Goal: Obtain resource: Download file/media

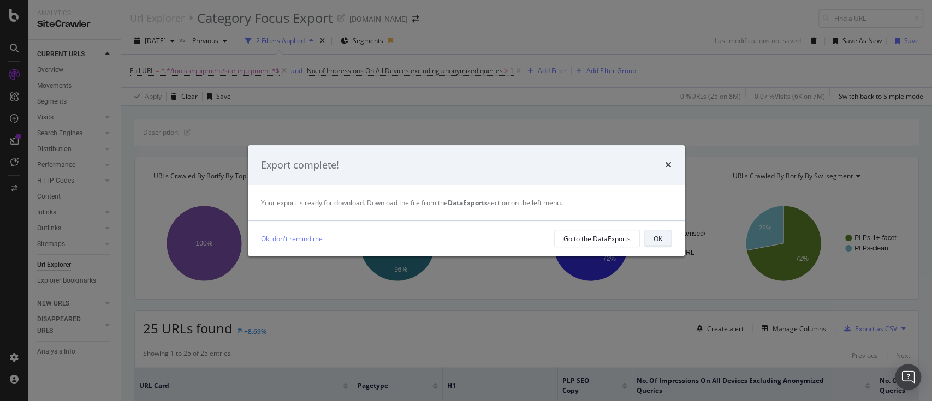
scroll to position [145, 0]
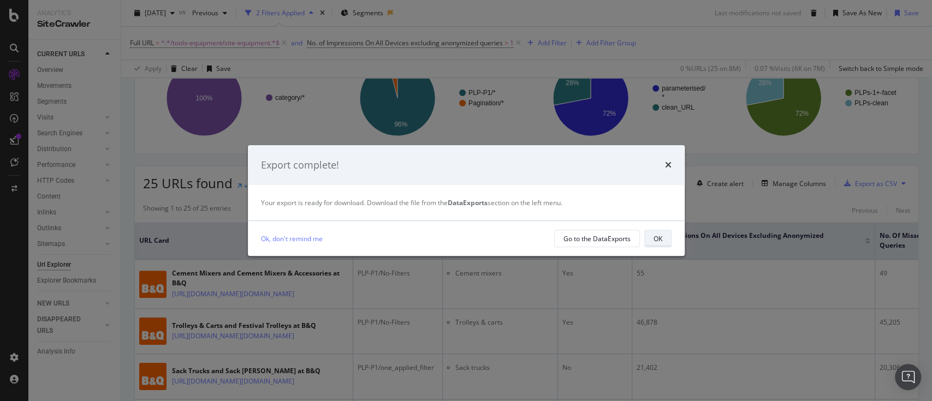
click at [664, 245] on button "OK" at bounding box center [657, 238] width 27 height 17
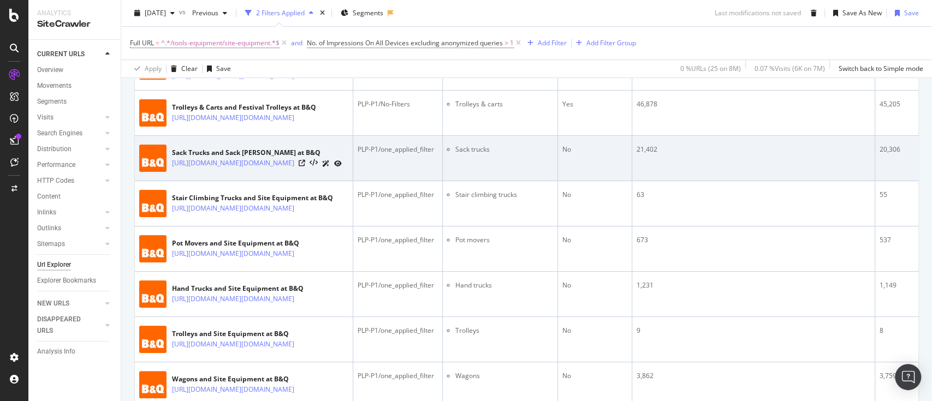
scroll to position [291, 0]
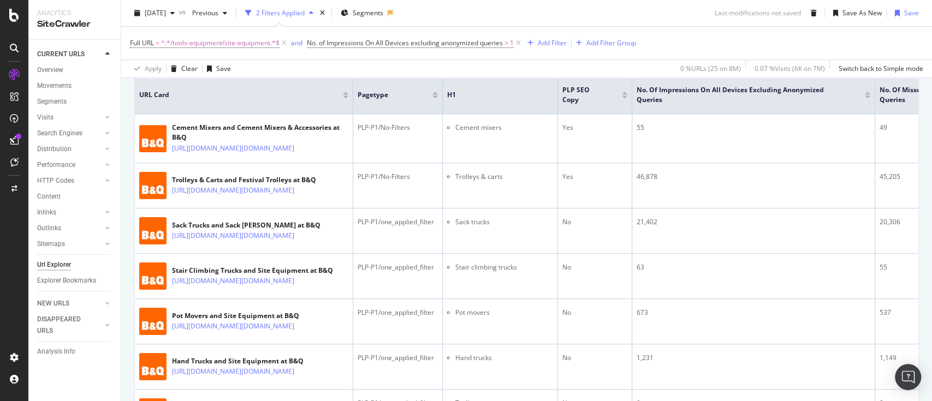
click at [345, 96] on div at bounding box center [345, 97] width 5 height 3
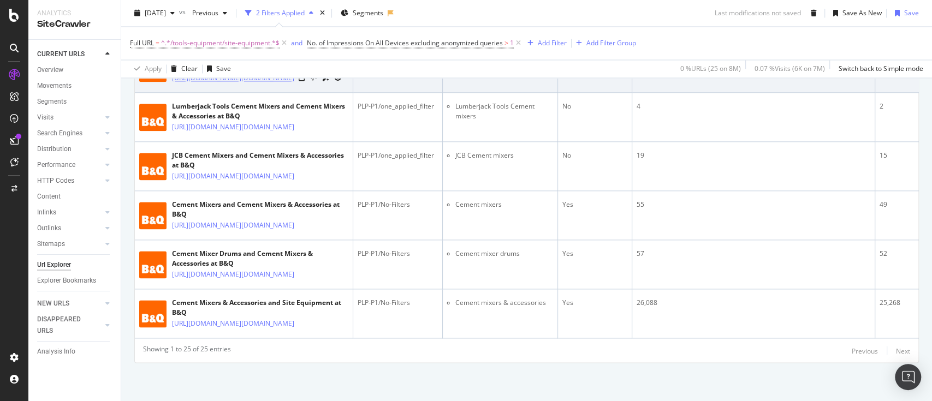
scroll to position [1310, 0]
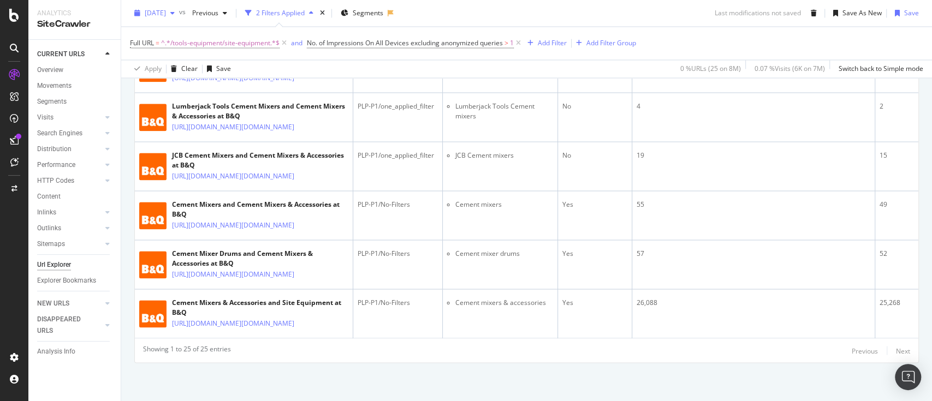
click at [179, 15] on div "button" at bounding box center [172, 13] width 13 height 7
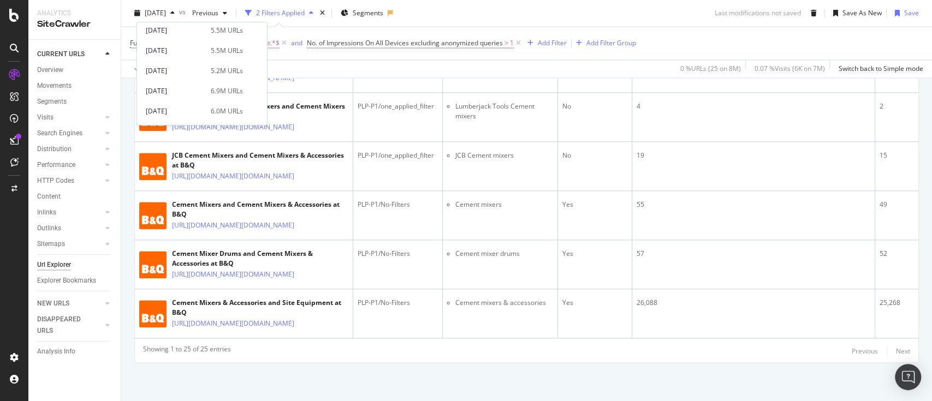
scroll to position [380, 0]
drag, startPoint x: 196, startPoint y: 49, endPoint x: 641, endPoint y: 124, distance: 451.1
click at [601, 164] on body "Analytics SiteCrawler CURRENT URLS Overview Movements Segments Visits Analysis …" at bounding box center [466, 200] width 932 height 401
click at [689, 44] on div "Full URL = ^.*/tools-equipment/site-equipment.*$ and No. of Impressions On All …" at bounding box center [526, 43] width 793 height 33
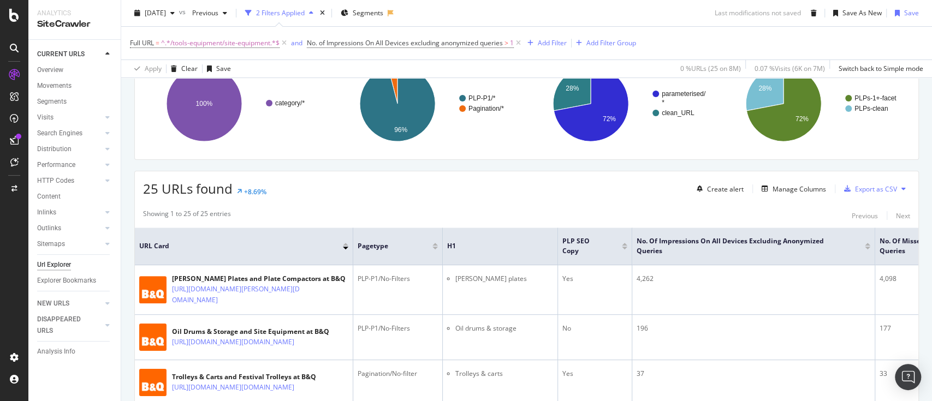
scroll to position [73, 0]
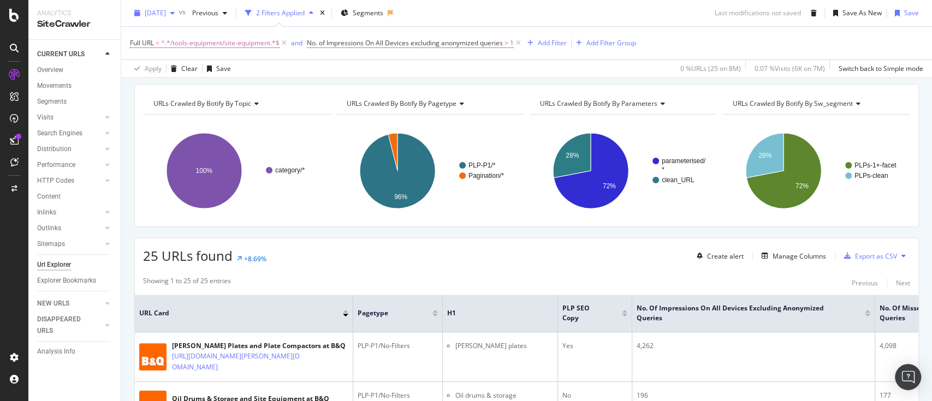
click at [169, 17] on div "[DATE]" at bounding box center [154, 13] width 49 height 16
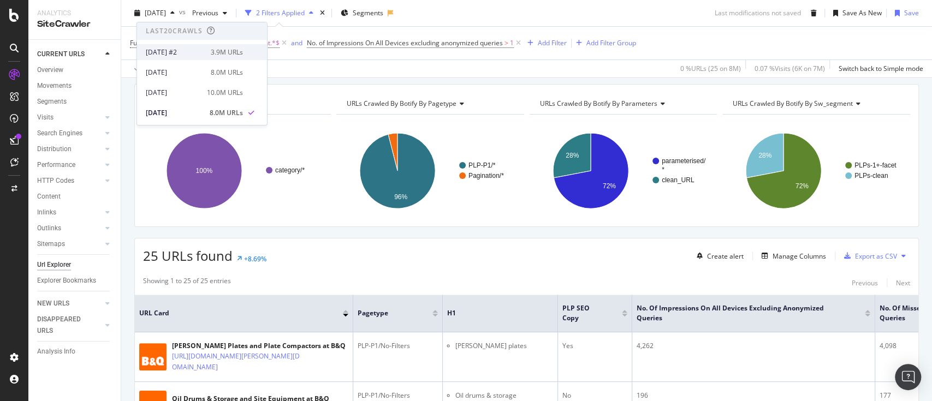
click at [186, 55] on div "[DATE] #2" at bounding box center [175, 52] width 58 height 10
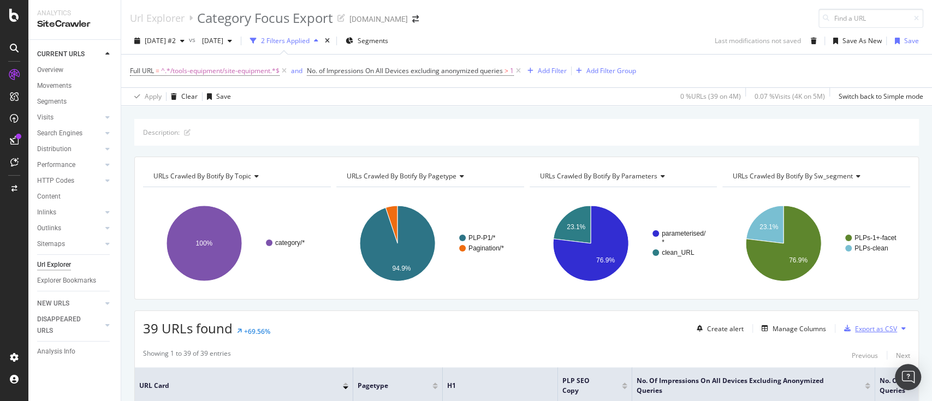
click at [882, 327] on div "Export as CSV" at bounding box center [876, 328] width 42 height 9
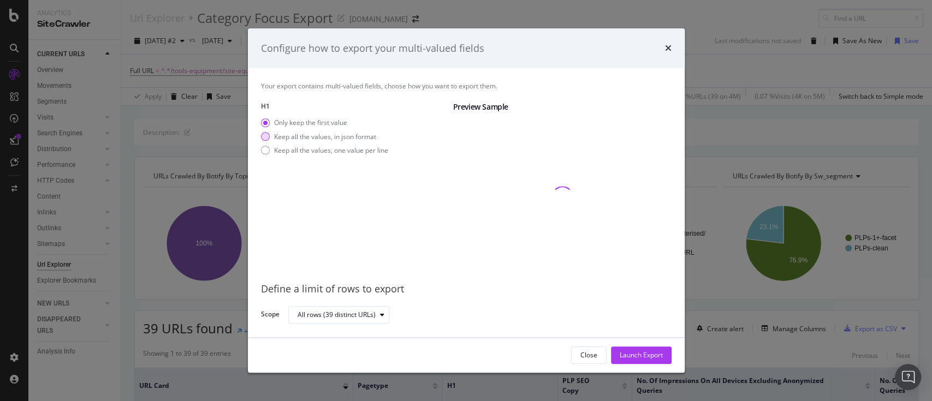
click at [360, 133] on div "Keep all the values, in json format" at bounding box center [325, 136] width 102 height 9
click at [621, 352] on div "Launch Export" at bounding box center [641, 355] width 43 height 9
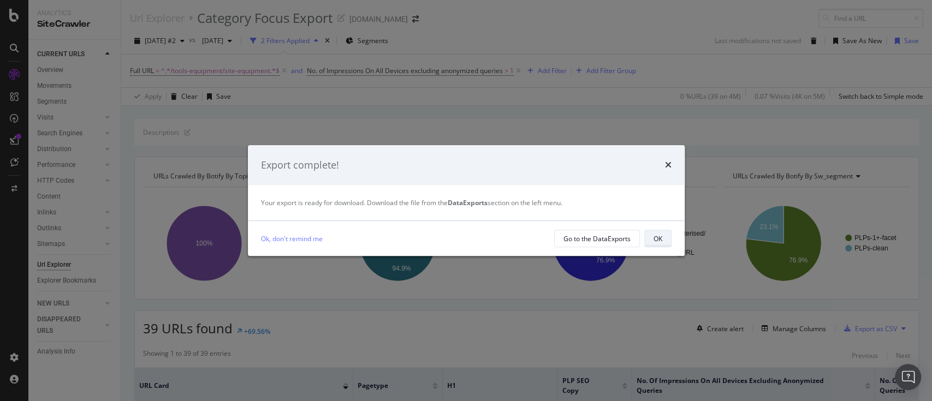
click at [651, 237] on button "OK" at bounding box center [657, 238] width 27 height 17
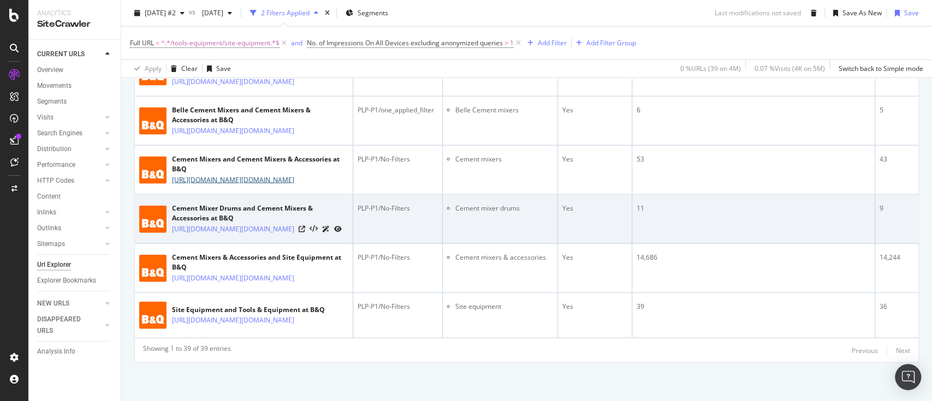
scroll to position [2642, 0]
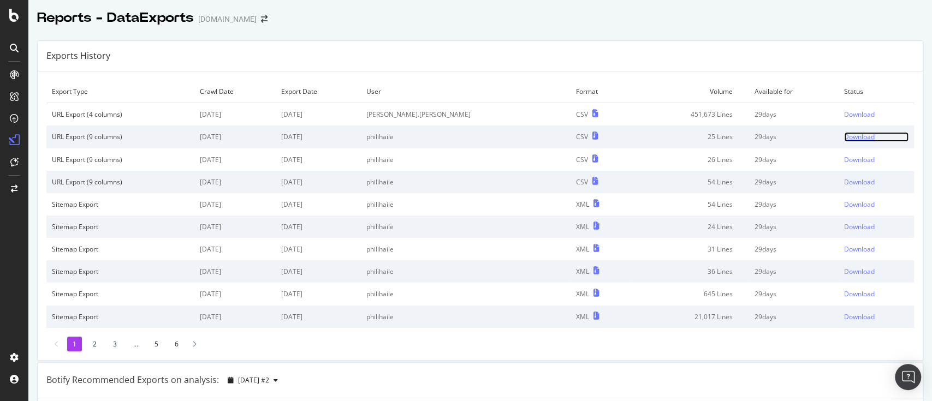
click at [844, 139] on div "Download" at bounding box center [859, 136] width 31 height 9
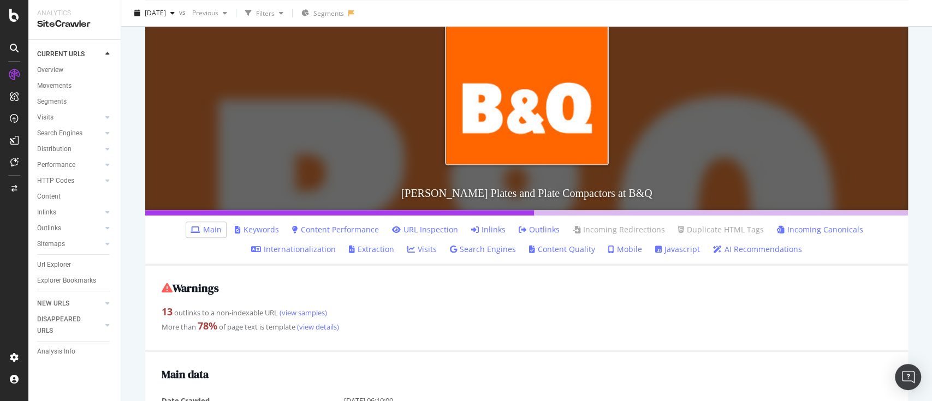
scroll to position [218, 0]
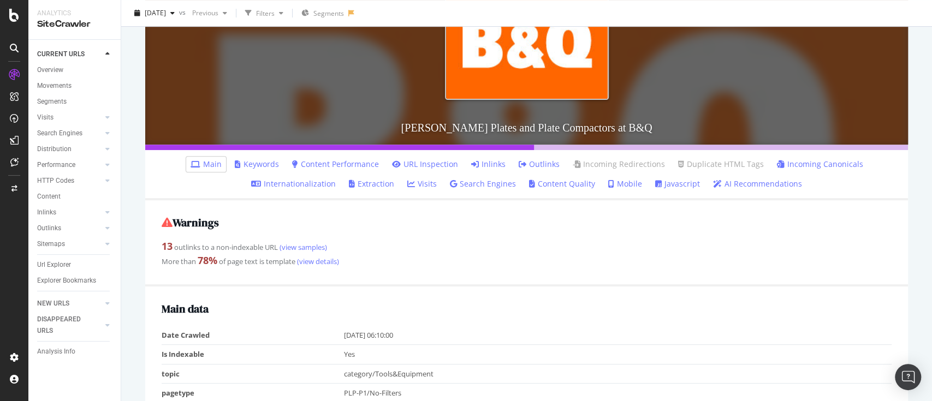
click at [266, 158] on li "Keywords" at bounding box center [256, 164] width 53 height 15
click at [266, 164] on link "Keywords" at bounding box center [257, 164] width 44 height 11
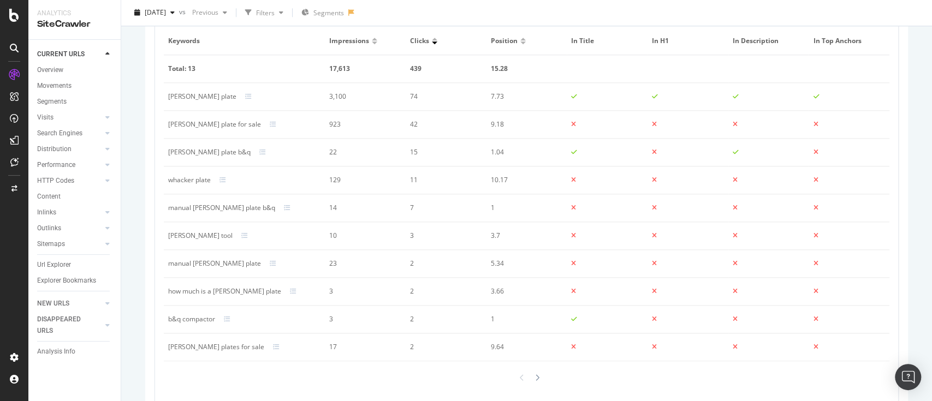
scroll to position [794, 0]
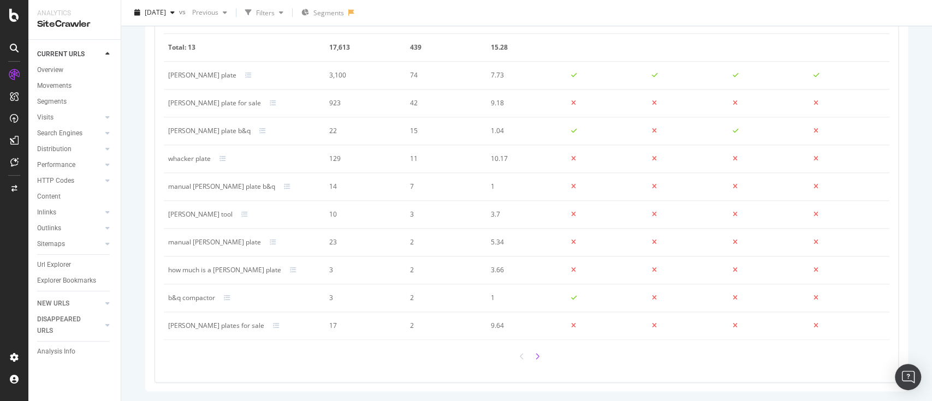
click at [532, 360] on div at bounding box center [537, 357] width 10 height 16
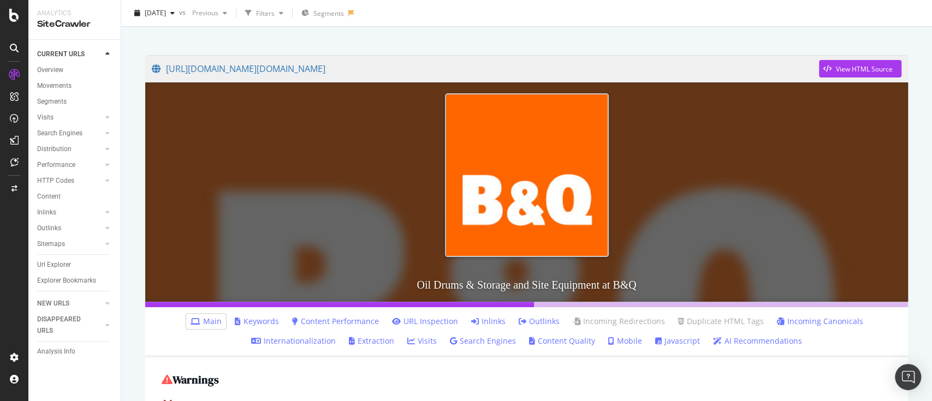
scroll to position [145, 0]
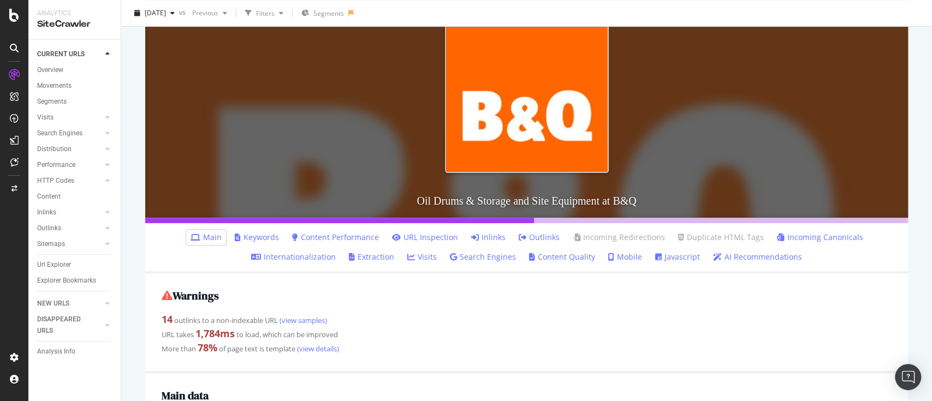
click at [265, 239] on link "Keywords" at bounding box center [257, 237] width 44 height 11
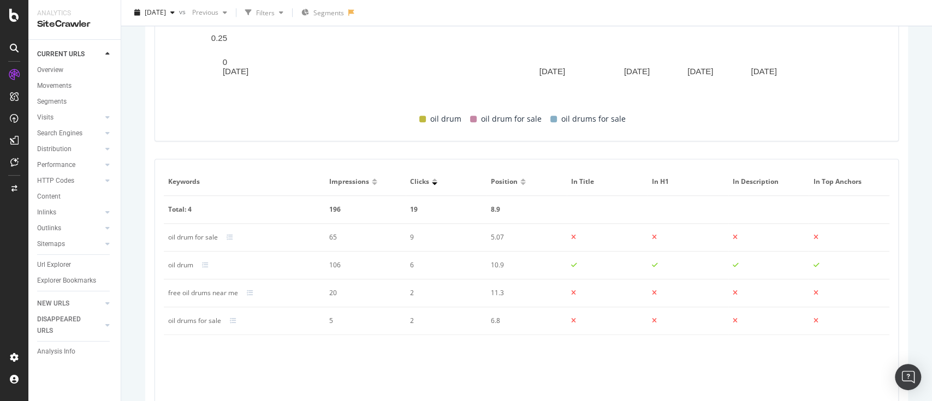
scroll to position [655, 0]
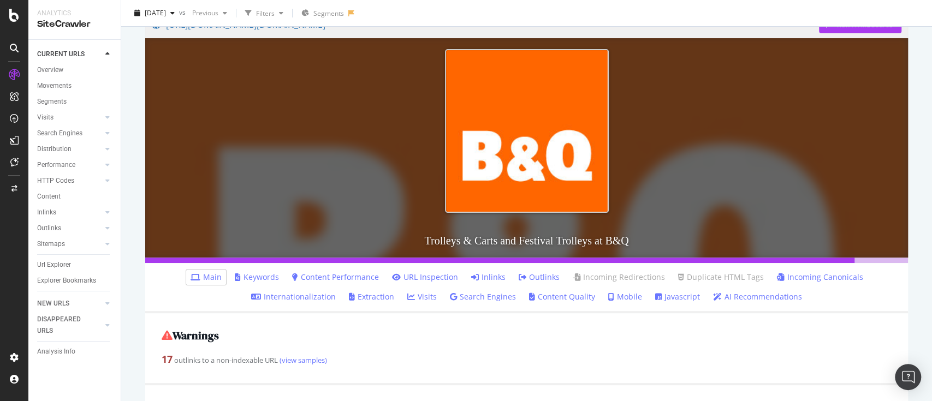
scroll to position [218, 0]
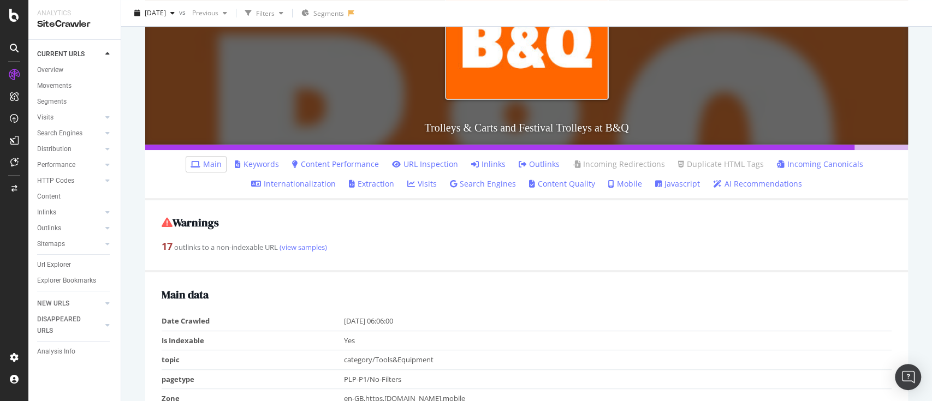
click at [263, 157] on li "Keywords" at bounding box center [256, 164] width 53 height 15
click at [263, 160] on link "Keywords" at bounding box center [257, 164] width 44 height 11
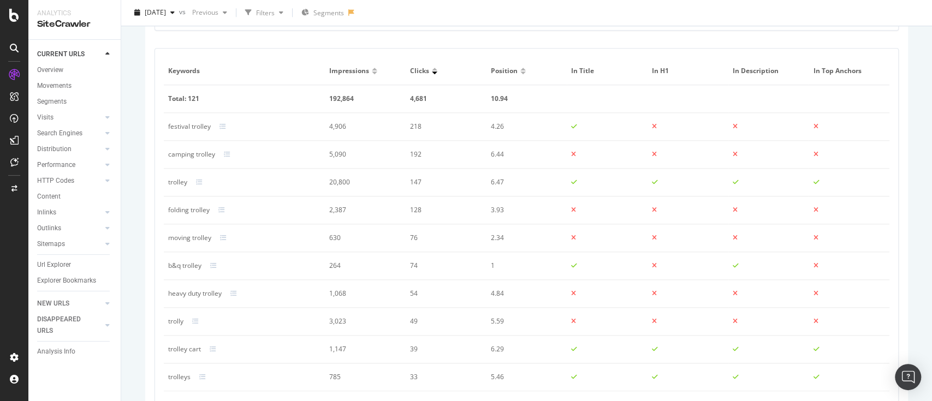
scroll to position [721, 0]
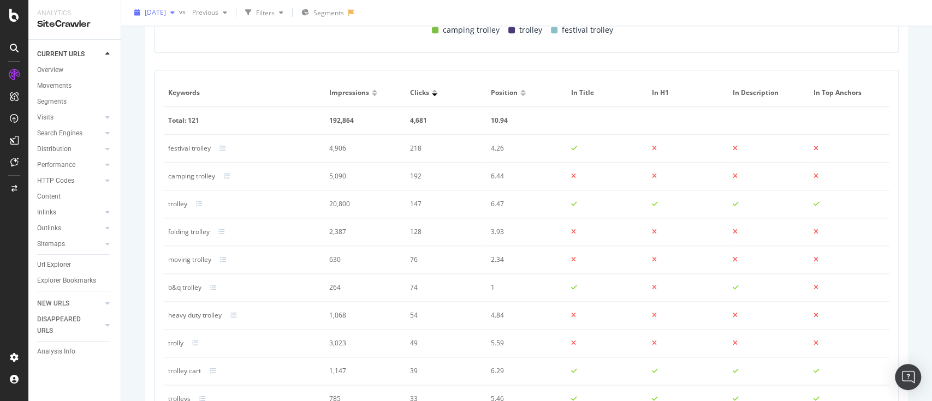
click at [166, 15] on span "2025 Apr. 3rd" at bounding box center [155, 12] width 21 height 9
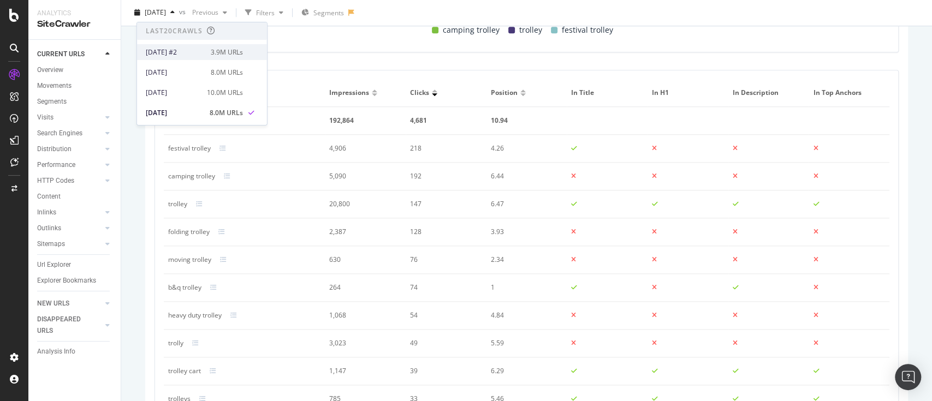
click at [218, 57] on div "2025 Sep. 15th #2 3.9M URLs" at bounding box center [202, 52] width 130 height 16
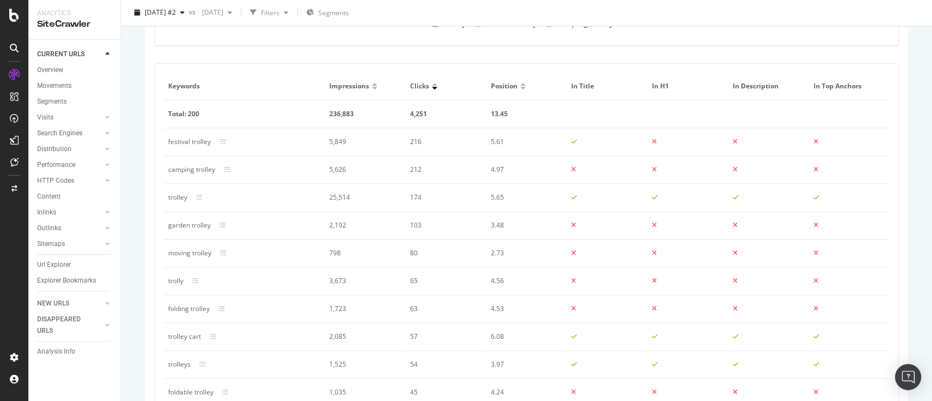
scroll to position [794, 0]
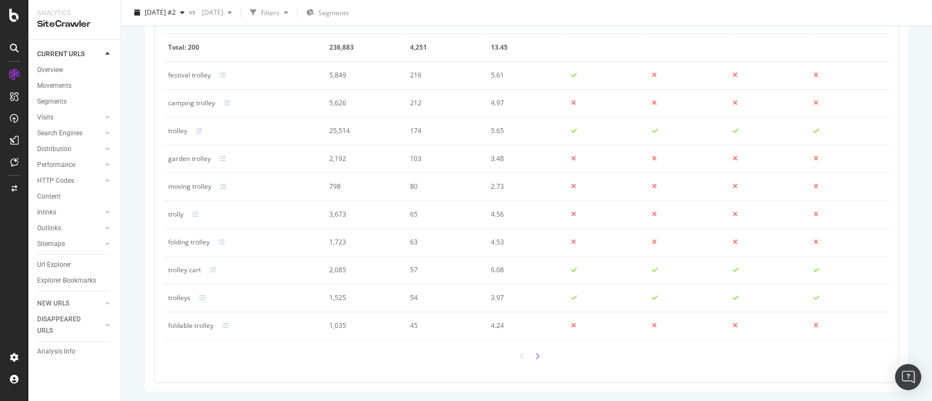
click at [535, 356] on div at bounding box center [537, 357] width 10 height 16
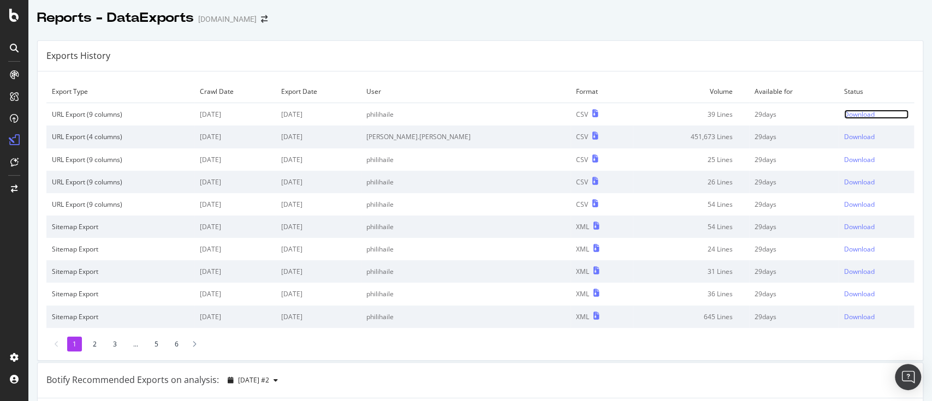
click at [844, 113] on div "Download" at bounding box center [859, 114] width 31 height 9
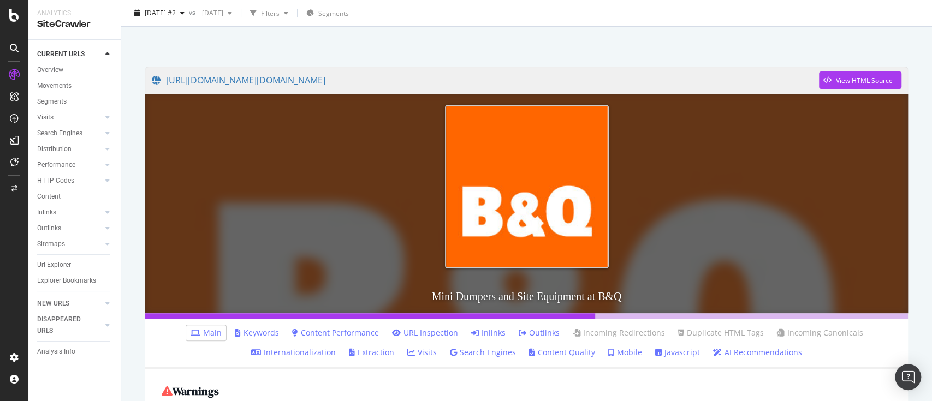
scroll to position [73, 0]
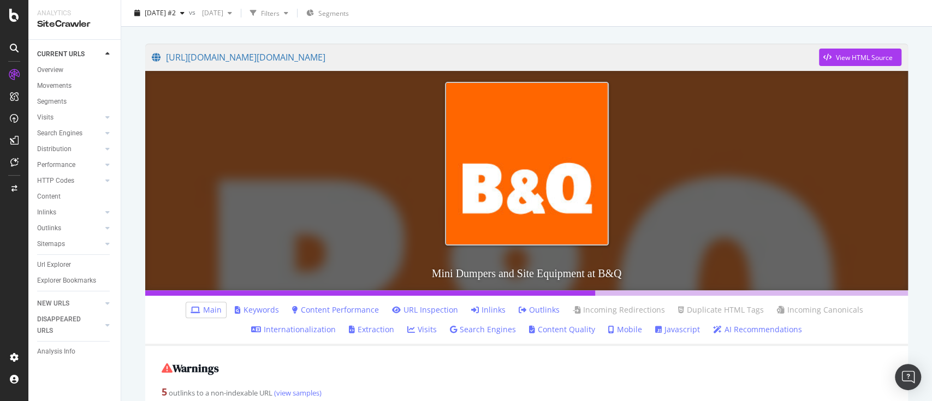
click at [256, 308] on link "Keywords" at bounding box center [257, 310] width 44 height 11
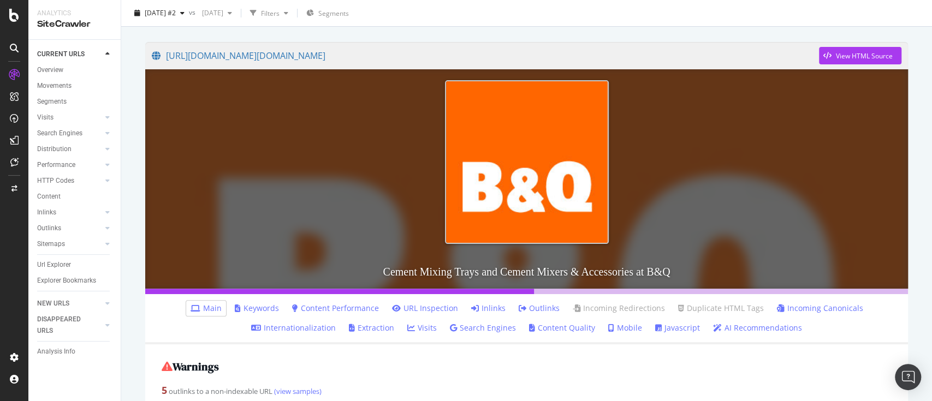
scroll to position [145, 0]
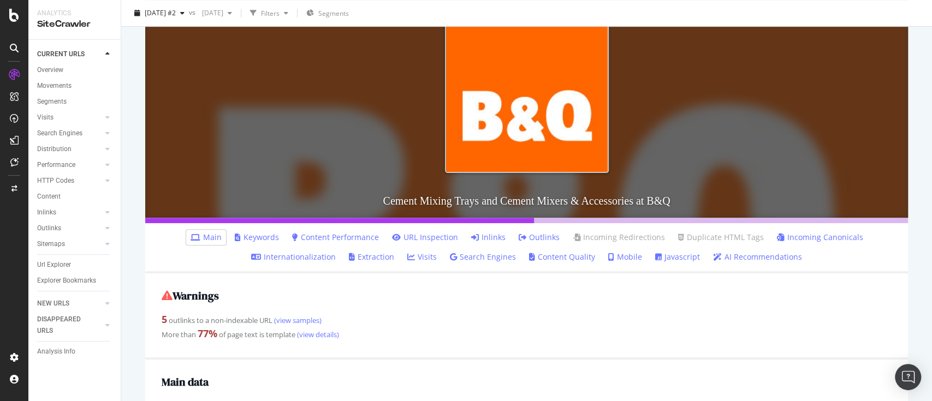
click at [269, 233] on link "Keywords" at bounding box center [257, 237] width 44 height 11
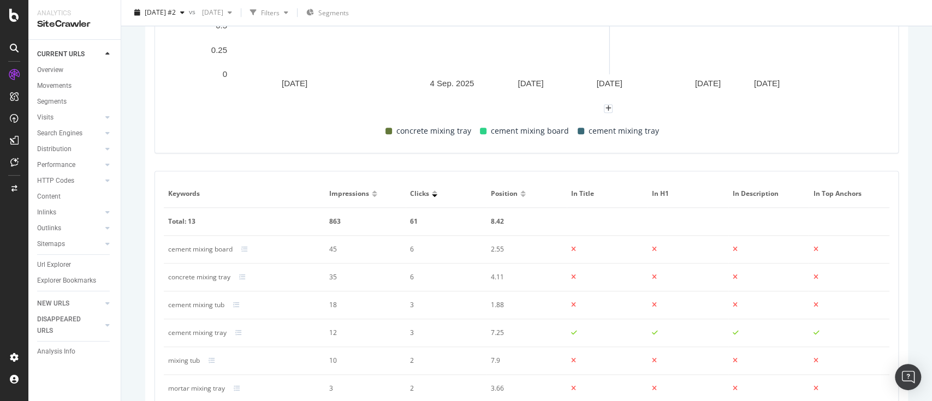
scroll to position [709, 0]
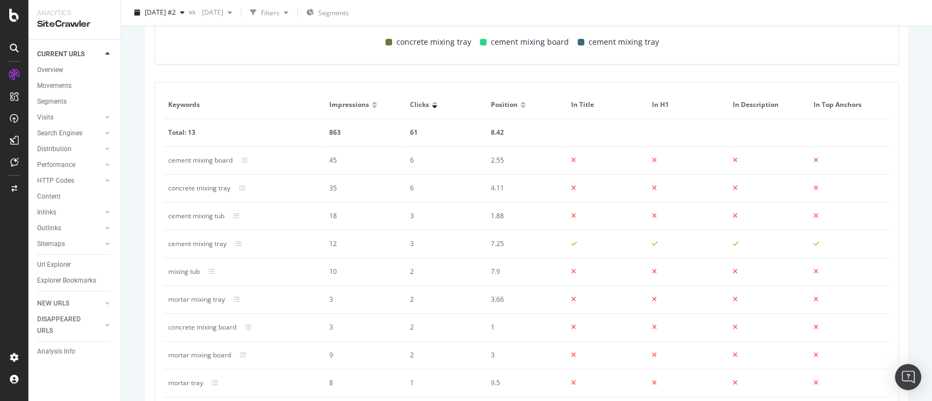
click at [214, 159] on div "cement mixing board" at bounding box center [200, 161] width 64 height 10
copy div "cement mixing board"
click at [196, 190] on div "concrete mixing tray" at bounding box center [199, 188] width 62 height 10
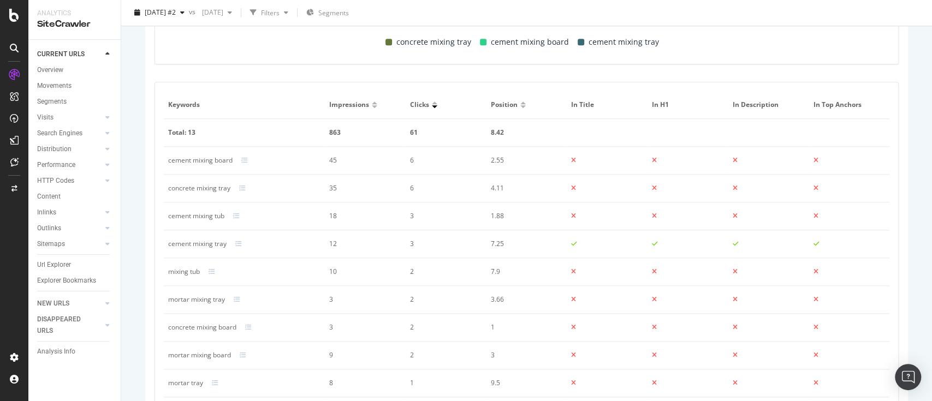
click at [197, 187] on div "concrete mixing tray" at bounding box center [199, 188] width 62 height 10
copy div "concrete mixing tray"
click at [212, 219] on div "cement mixing tub" at bounding box center [196, 216] width 56 height 10
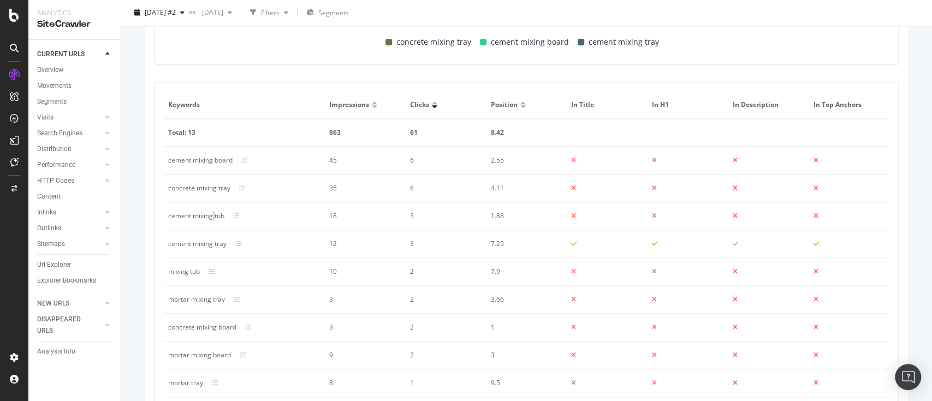
click at [212, 219] on div "cement mixing tub" at bounding box center [196, 216] width 56 height 10
copy div "cement mixing tub"
click at [212, 242] on div "cement mixing tray" at bounding box center [197, 244] width 58 height 10
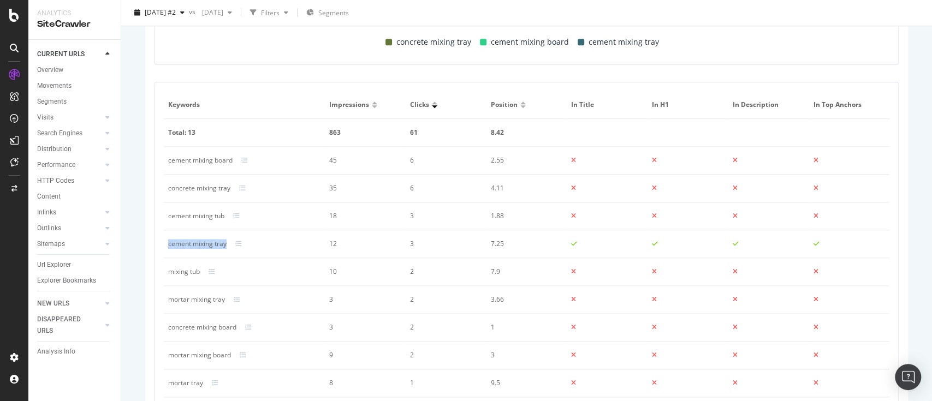
click at [212, 242] on div "cement mixing tray" at bounding box center [197, 244] width 58 height 10
copy div "cement mixing tray"
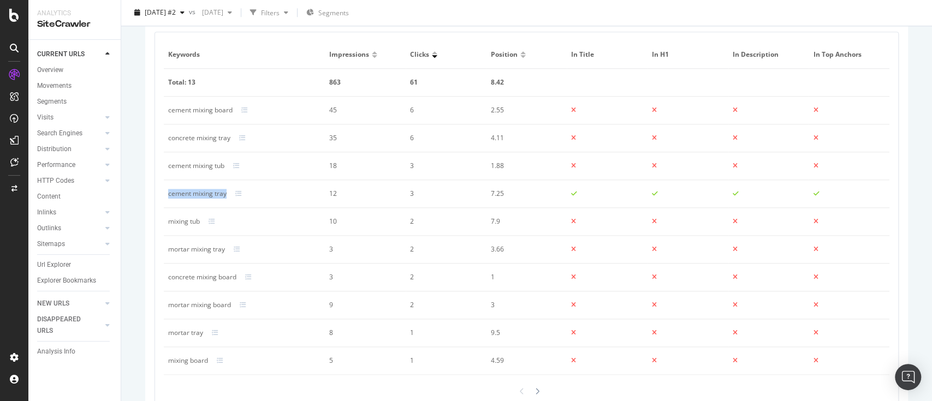
scroll to position [782, 0]
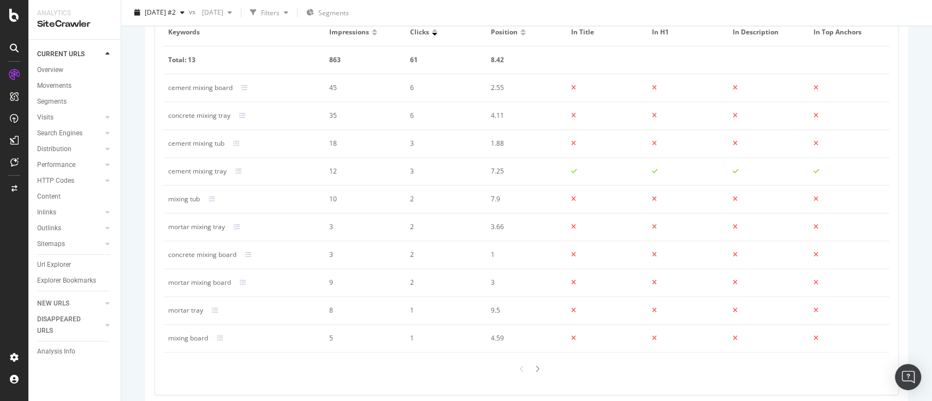
click at [204, 225] on div "mortar mixing tray" at bounding box center [196, 227] width 57 height 10
copy div "mortar mixing tray"
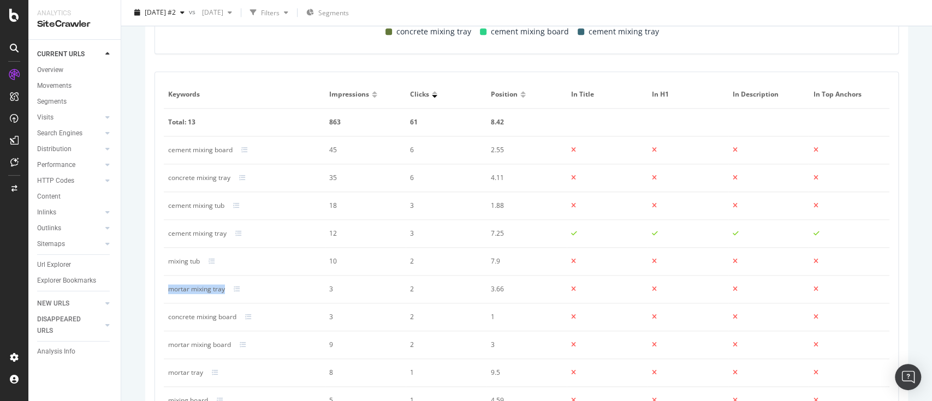
scroll to position [648, 0]
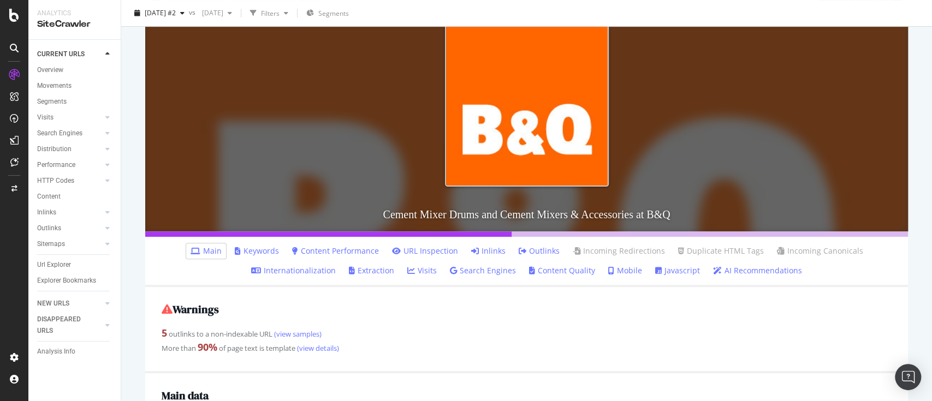
scroll to position [218, 0]
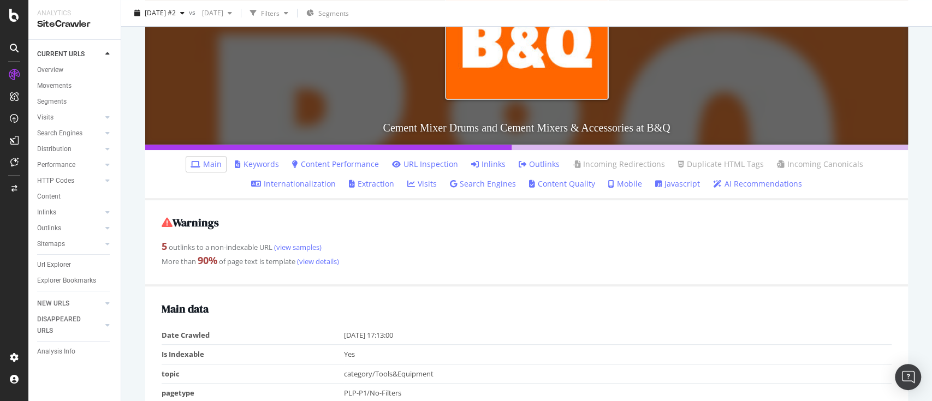
click at [248, 164] on link "Keywords" at bounding box center [257, 164] width 44 height 11
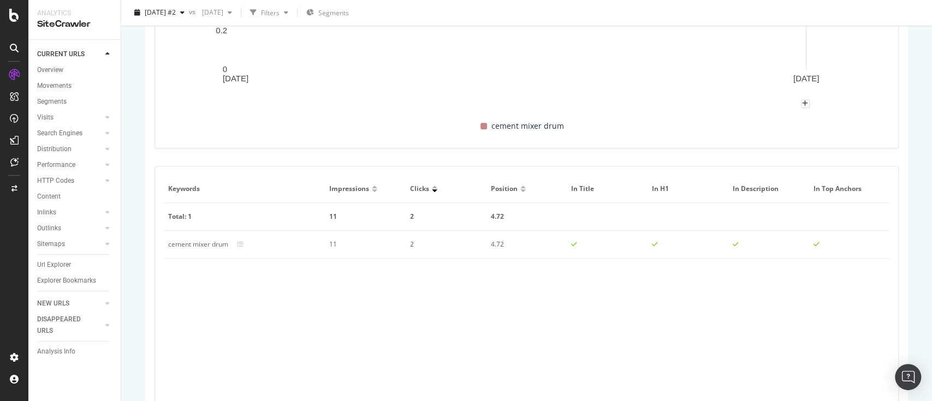
scroll to position [563, 0]
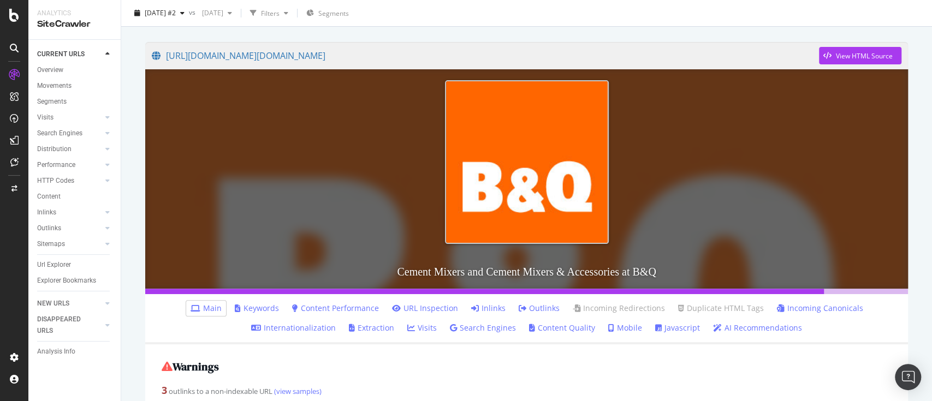
scroll to position [145, 0]
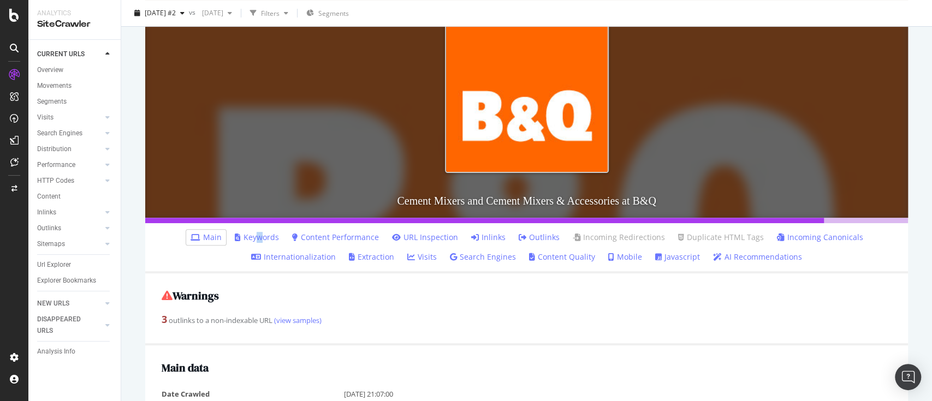
click at [257, 239] on link "Keywords" at bounding box center [257, 237] width 44 height 11
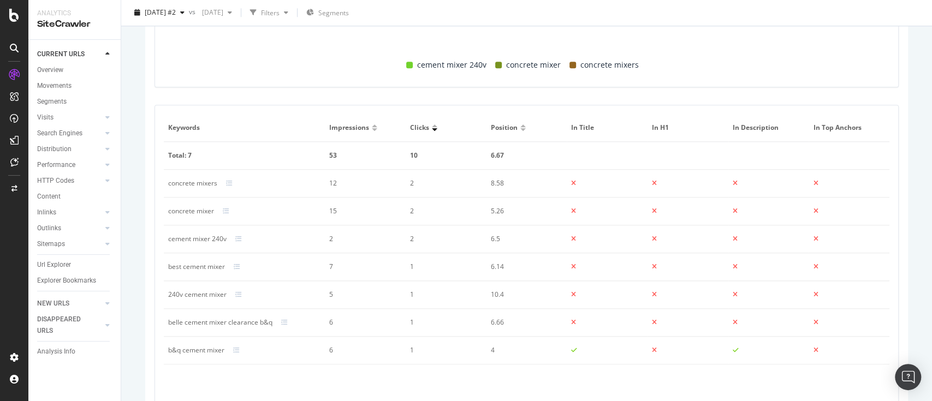
scroll to position [709, 0]
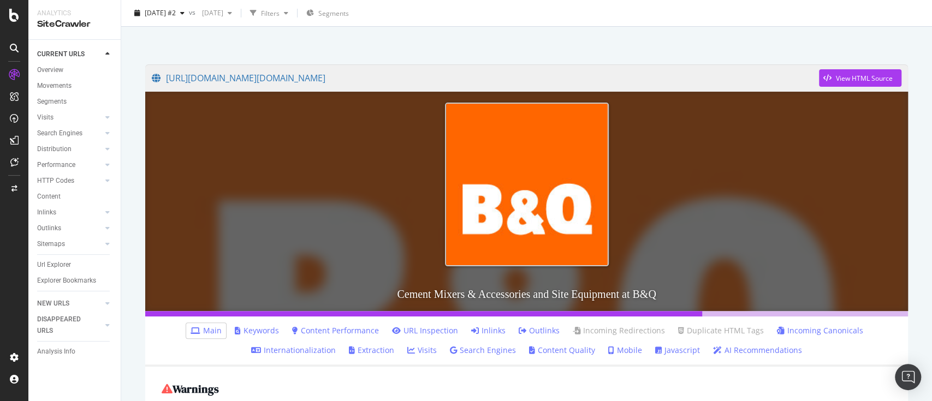
scroll to position [73, 0]
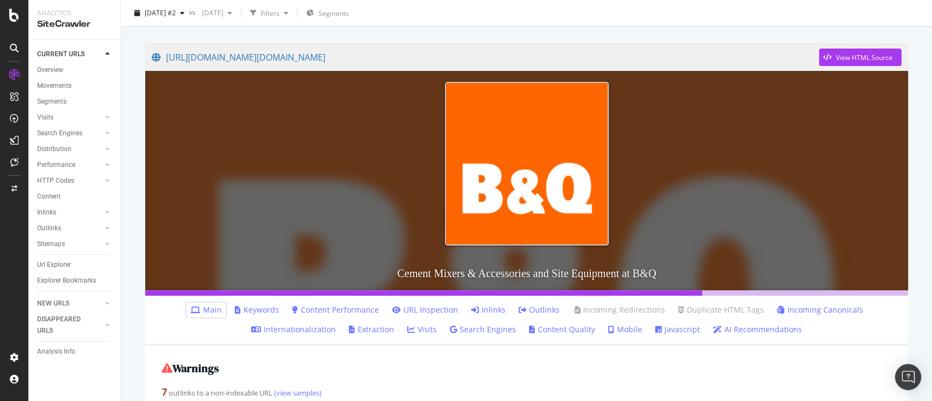
click at [272, 308] on link "Keywords" at bounding box center [257, 310] width 44 height 11
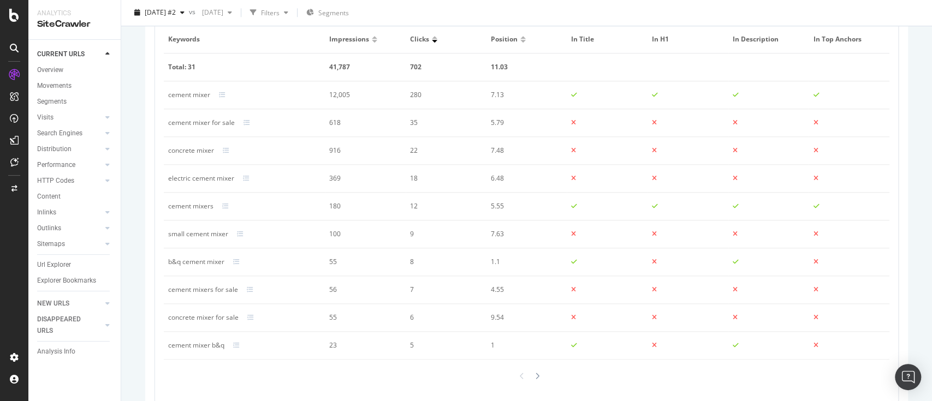
scroll to position [794, 0]
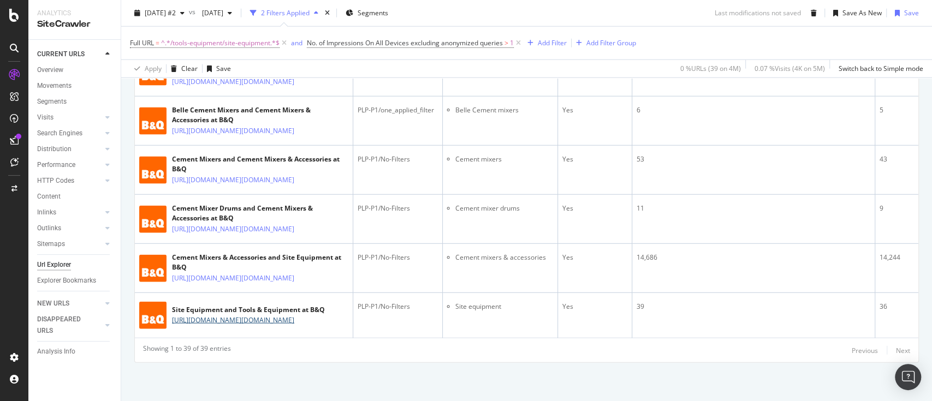
scroll to position [2278, 0]
click at [211, 44] on span "^.*/tools-equipment/site-equipment.*$" at bounding box center [220, 42] width 118 height 15
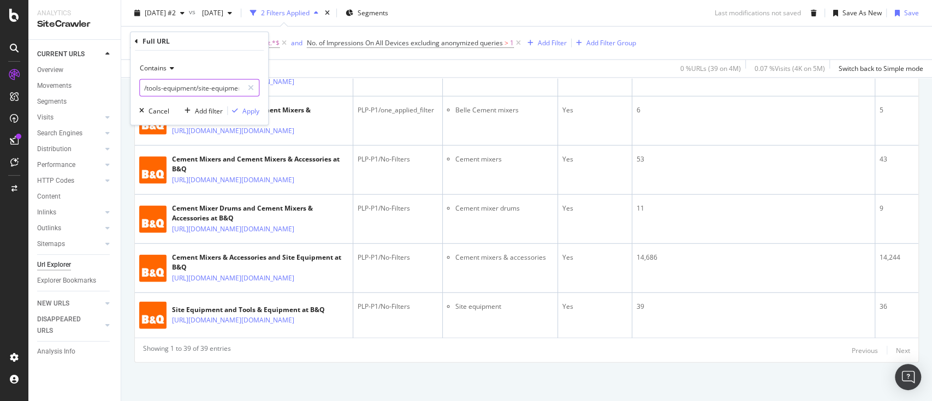
click at [213, 86] on input "/tools-equipment/site-equipment" at bounding box center [191, 87] width 103 height 17
paste input "power-tool-accessories/"
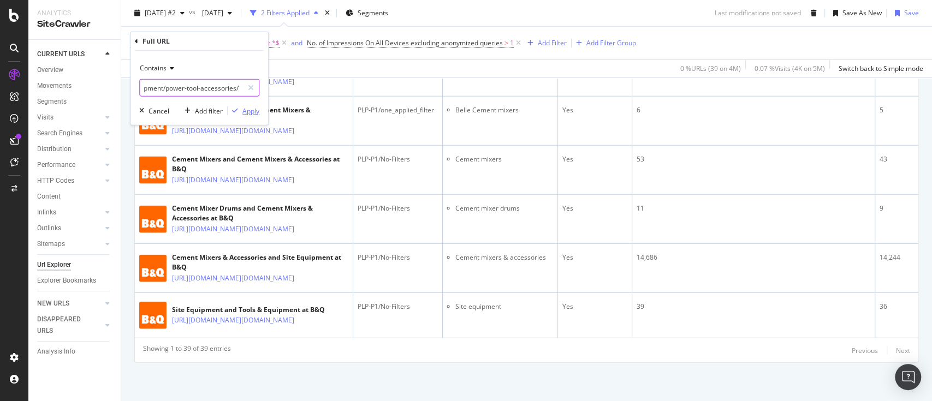
type input "/tools-equipment/power-tool-accessories/"
click at [252, 114] on div "Apply" at bounding box center [250, 110] width 17 height 9
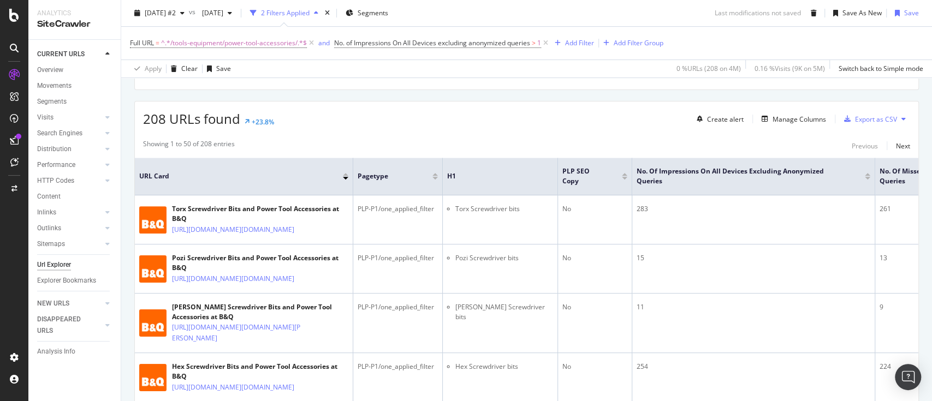
scroll to position [171, 0]
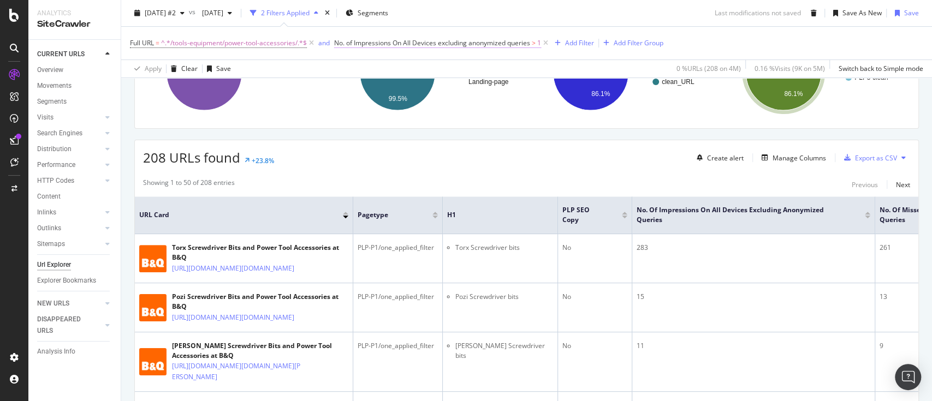
click at [481, 38] on span "No. of Impressions On All Devices excluding anonymized queries" at bounding box center [432, 42] width 196 height 9
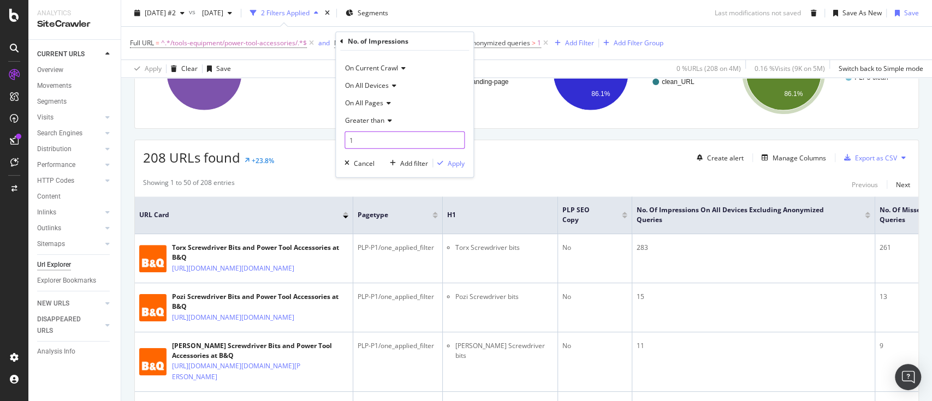
click at [373, 140] on input "1" at bounding box center [404, 140] width 120 height 17
type input "10"
click at [457, 163] on div "Apply" at bounding box center [456, 162] width 17 height 9
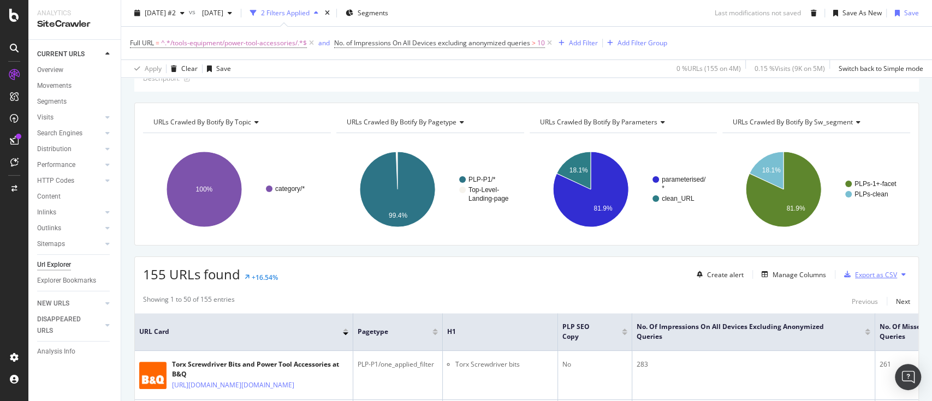
scroll to position [73, 0]
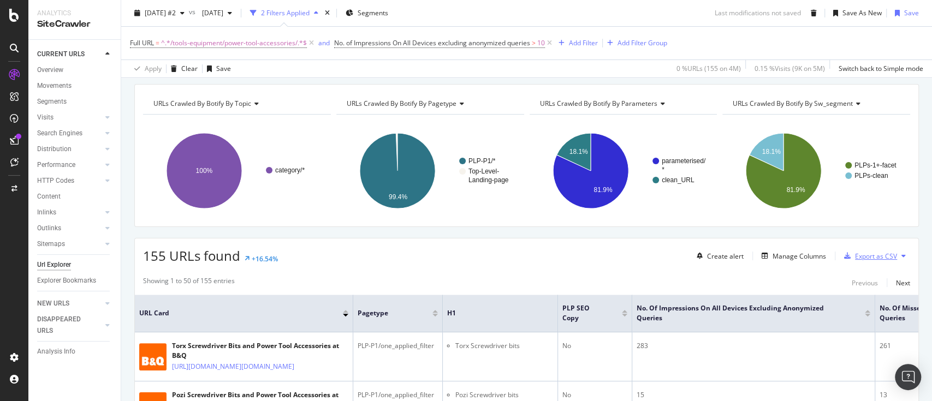
click at [878, 254] on div "Export as CSV" at bounding box center [876, 256] width 42 height 9
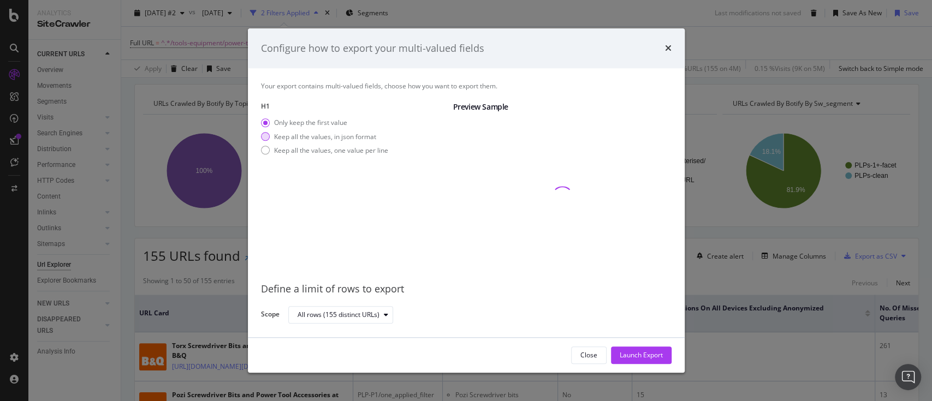
click at [371, 134] on div "Keep all the values, in json format" at bounding box center [325, 136] width 102 height 9
click at [641, 357] on div "Launch Export" at bounding box center [641, 355] width 43 height 9
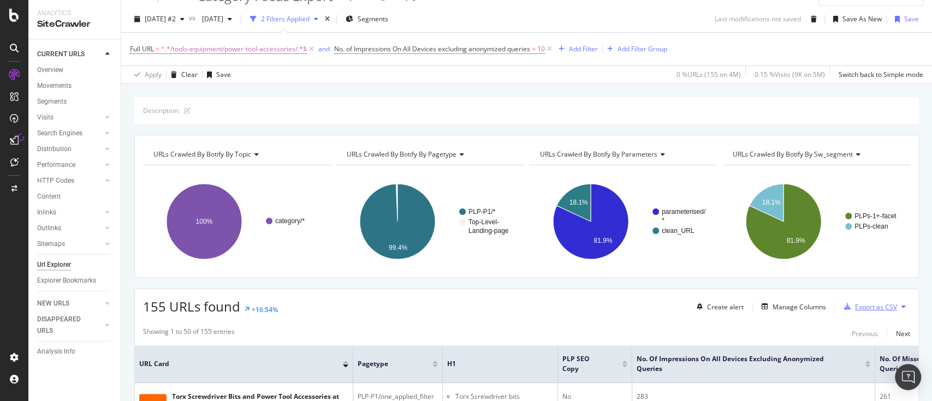
scroll to position [0, 0]
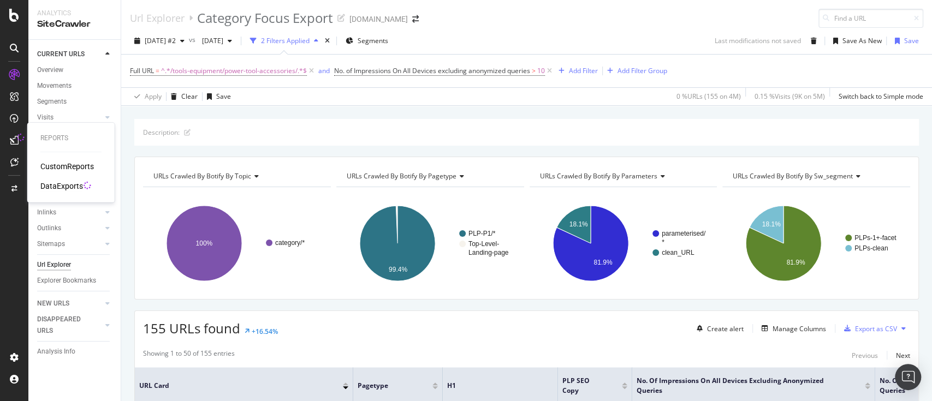
drag, startPoint x: 58, startPoint y: 180, endPoint x: 50, endPoint y: 183, distance: 8.3
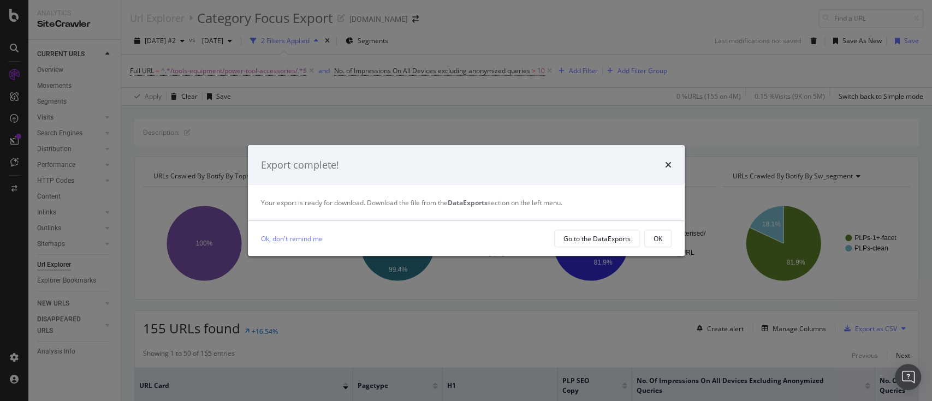
click at [659, 245] on div "OK" at bounding box center [657, 238] width 9 height 15
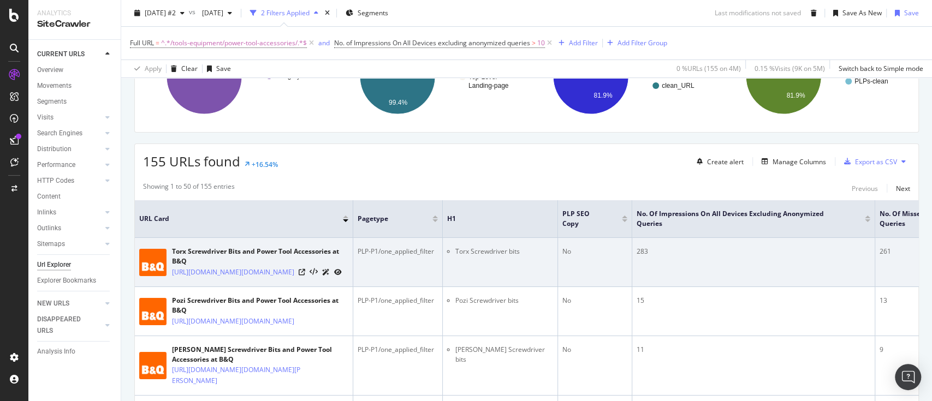
scroll to position [218, 0]
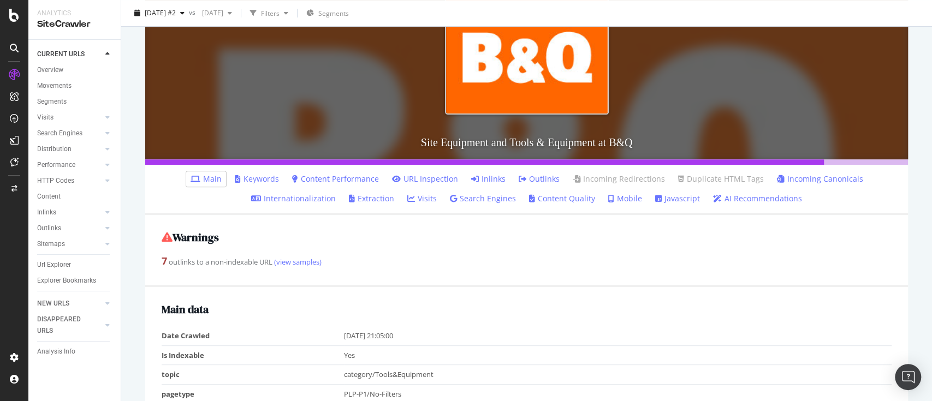
scroll to position [291, 0]
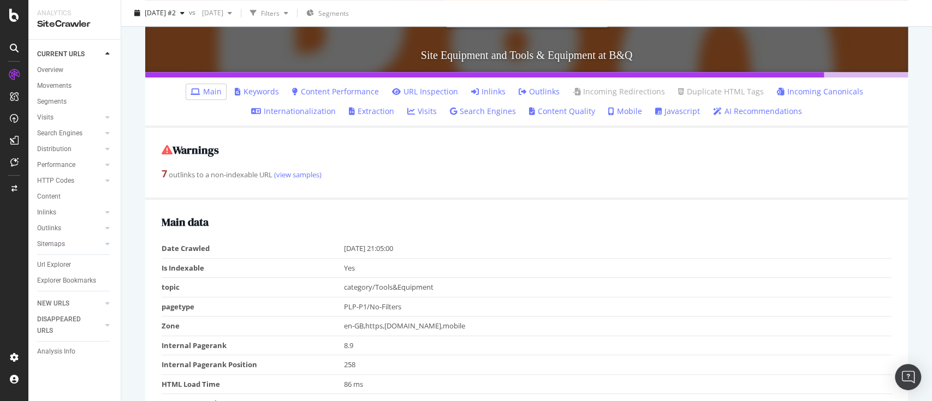
click at [249, 87] on link "Keywords" at bounding box center [257, 91] width 44 height 11
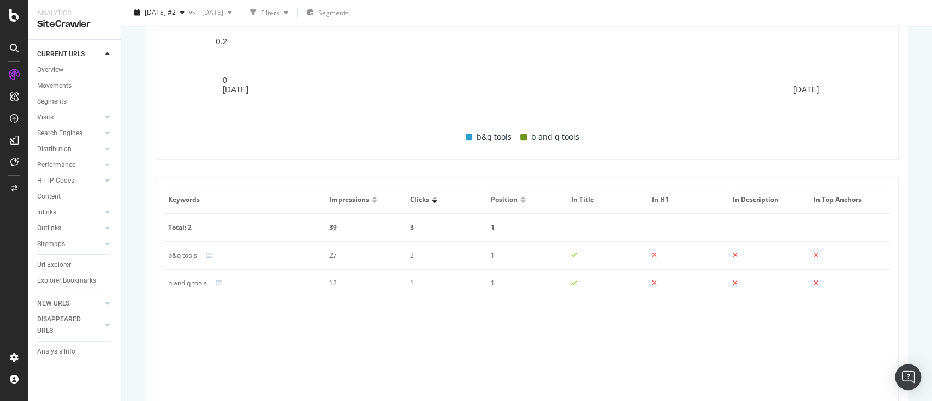
scroll to position [636, 0]
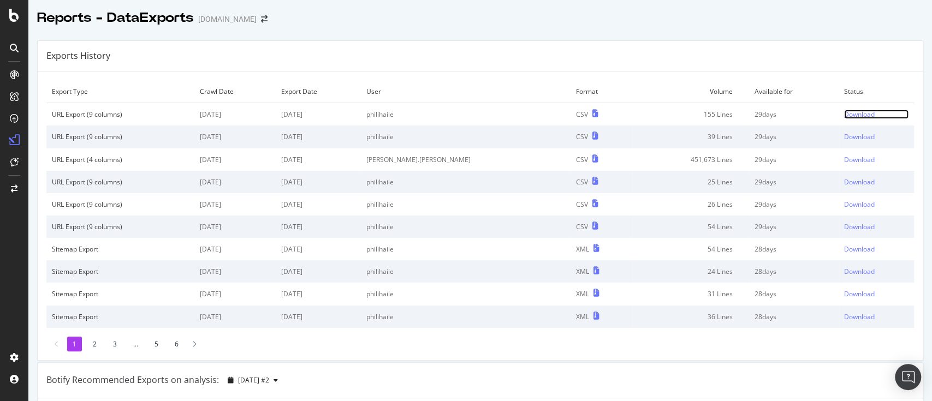
click at [844, 110] on div "Download" at bounding box center [859, 114] width 31 height 9
click at [528, 46] on div "Exports History" at bounding box center [480, 56] width 885 height 31
